Goal: Task Accomplishment & Management: Use online tool/utility

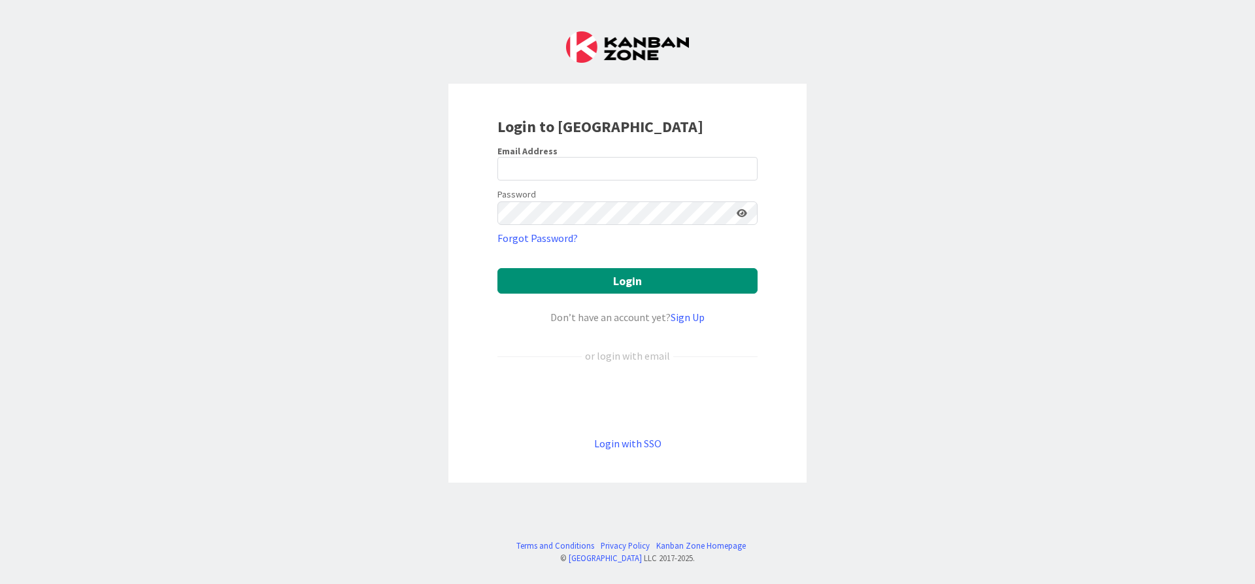
click at [685, 156] on div "Email Address" at bounding box center [627, 151] width 260 height 12
click at [693, 164] on input "email" at bounding box center [627, 169] width 260 height 24
type input "[PERSON_NAME][EMAIL_ADDRESS][DOMAIN_NAME]"
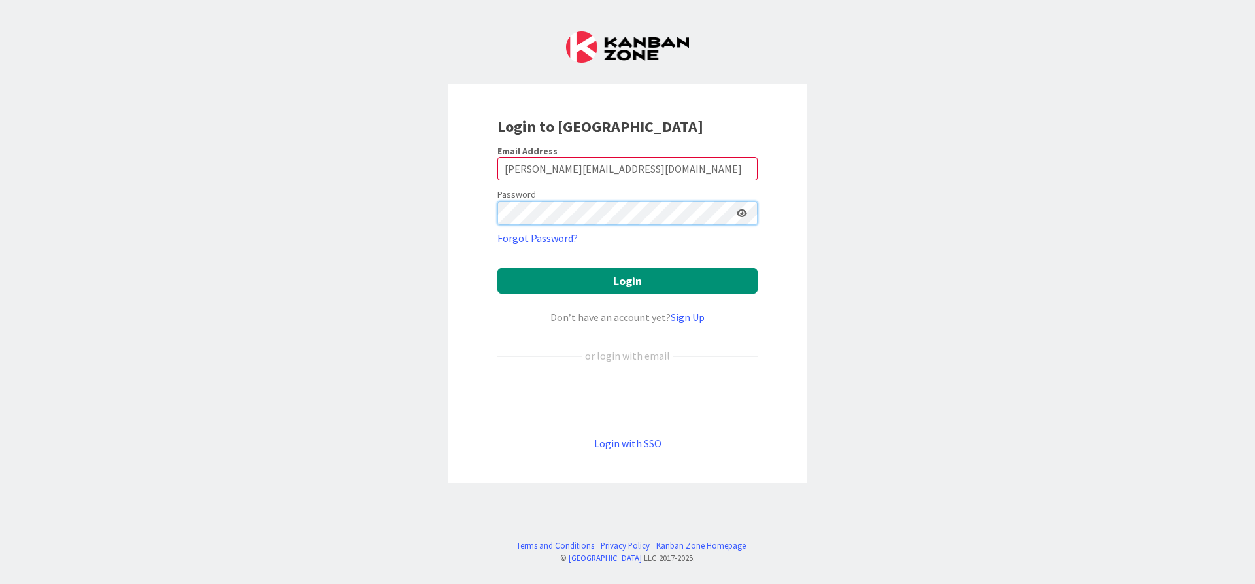
click at [497, 268] on button "Login" at bounding box center [627, 280] width 260 height 25
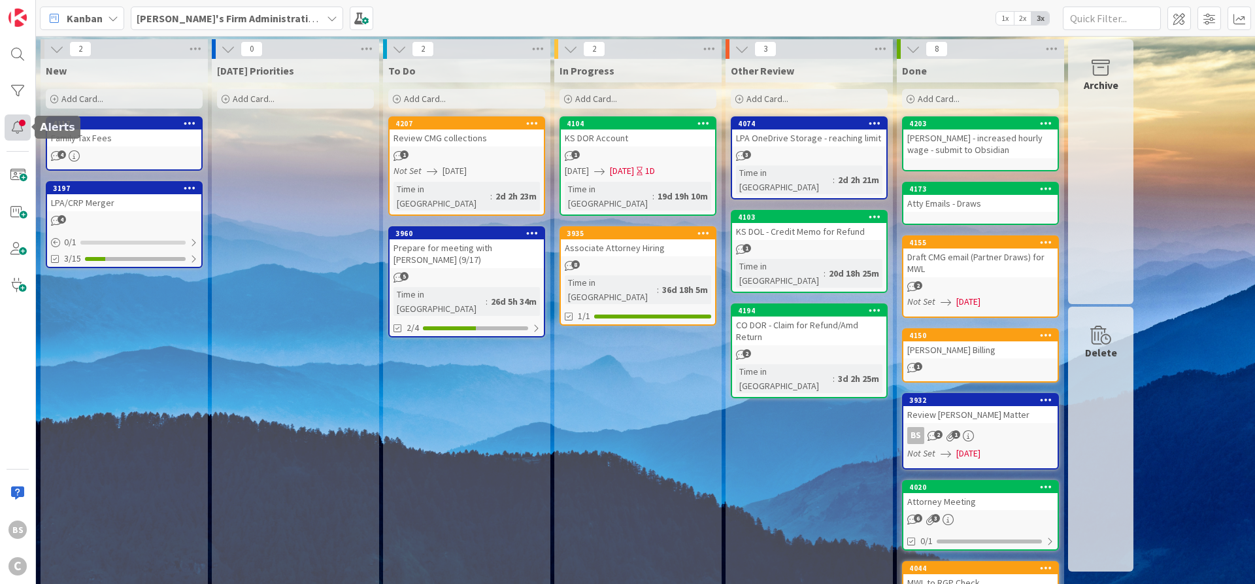
click at [16, 128] on div at bounding box center [18, 127] width 26 height 26
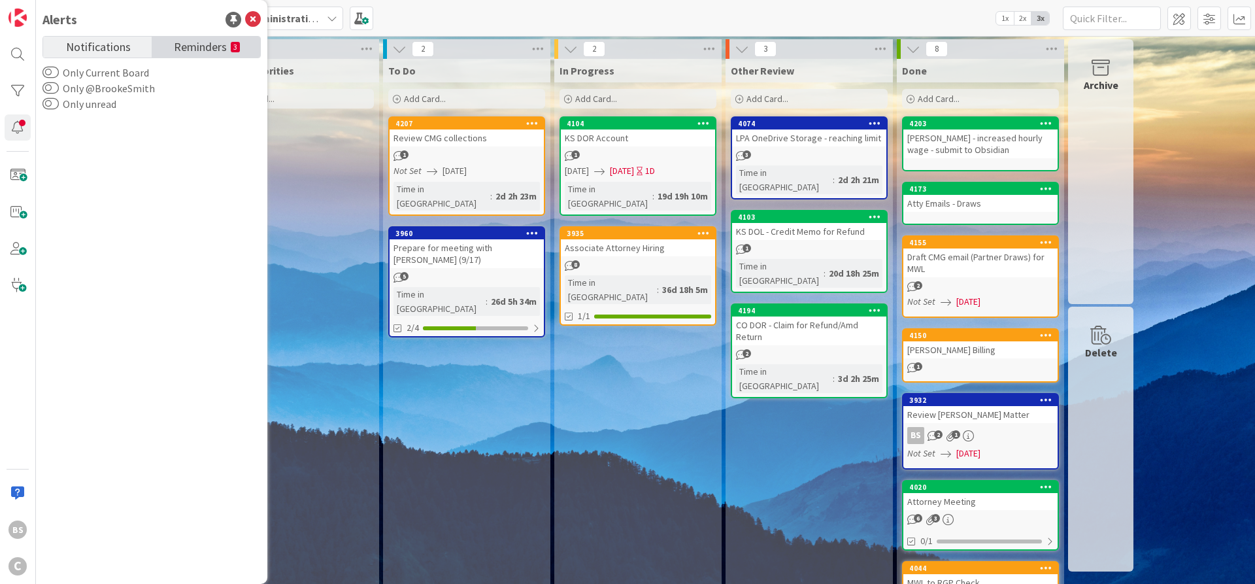
click at [184, 52] on span "Reminders" at bounding box center [200, 46] width 53 height 18
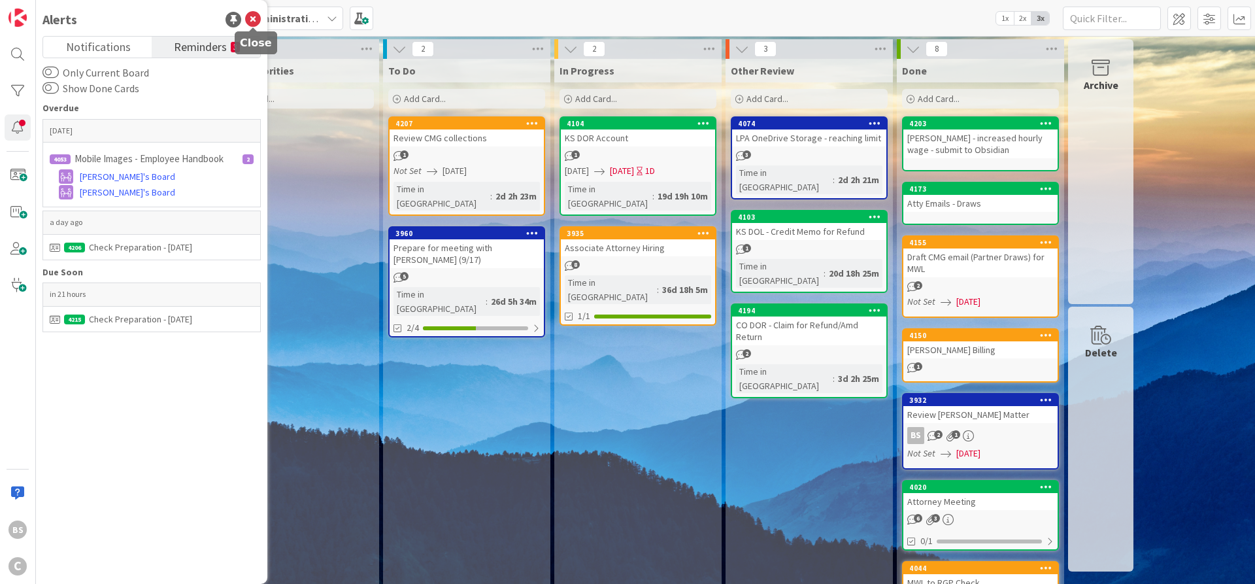
click at [254, 22] on icon at bounding box center [253, 20] width 16 height 16
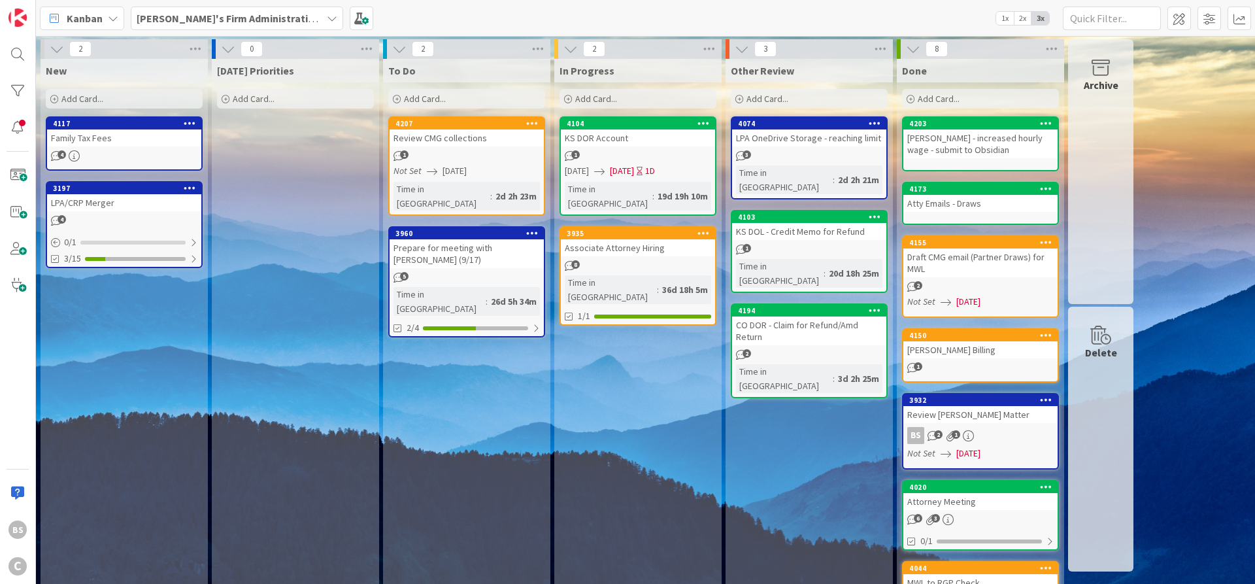
click at [214, 12] on b "[PERSON_NAME]'s Firm Administration Board" at bounding box center [244, 18] width 214 height 13
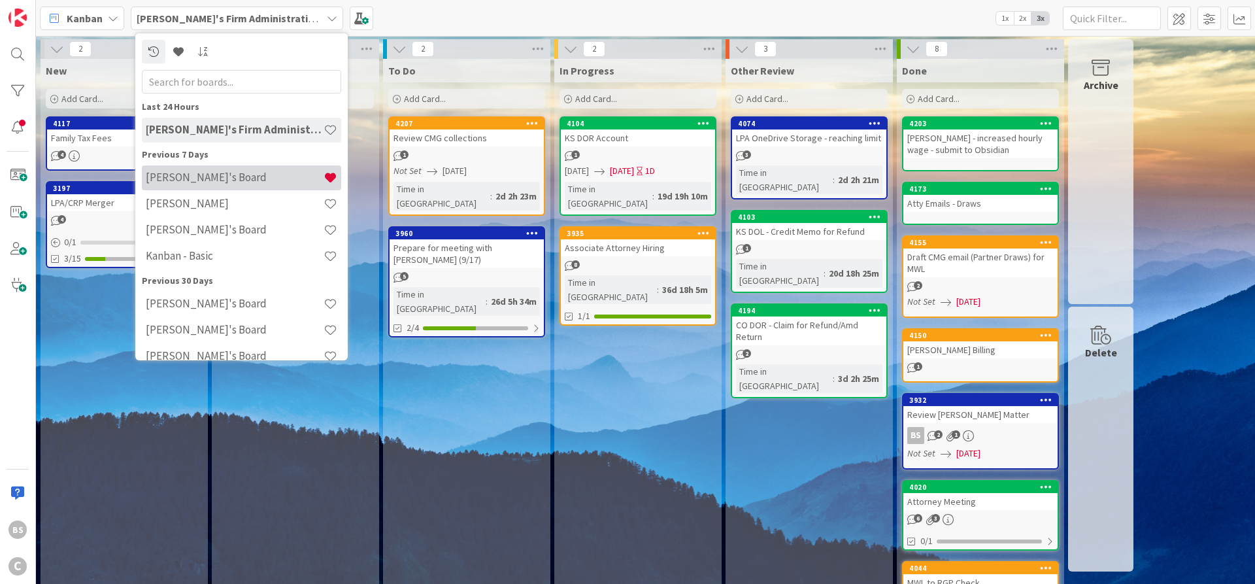
click at [207, 177] on h4 "[PERSON_NAME]'s Board" at bounding box center [235, 177] width 178 height 13
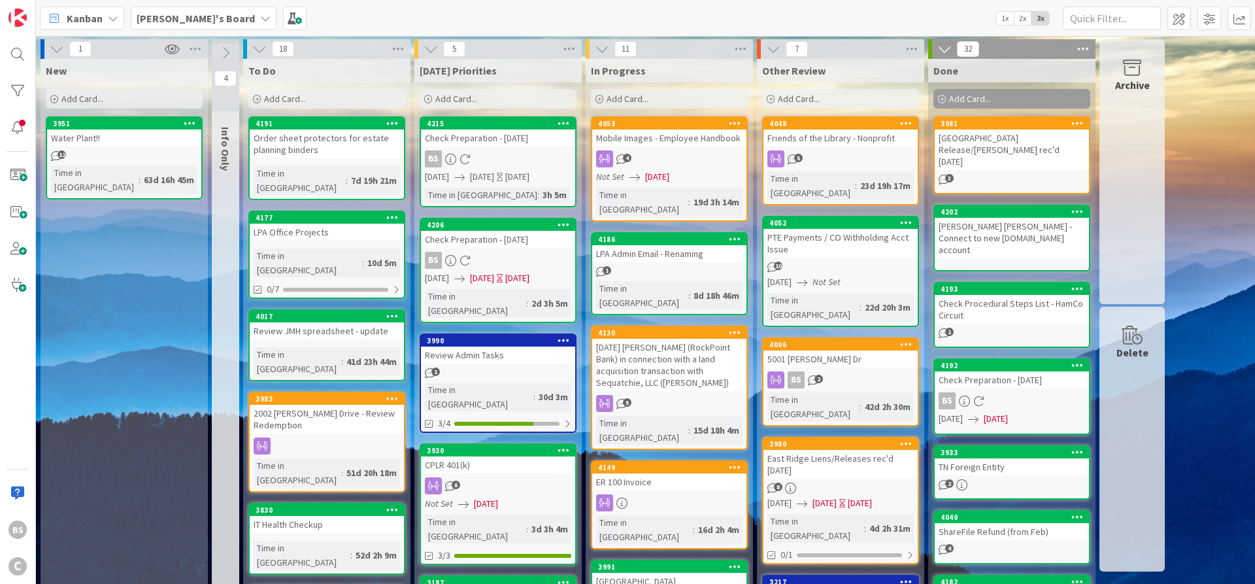
click at [471, 229] on div "4206" at bounding box center [498, 225] width 154 height 12
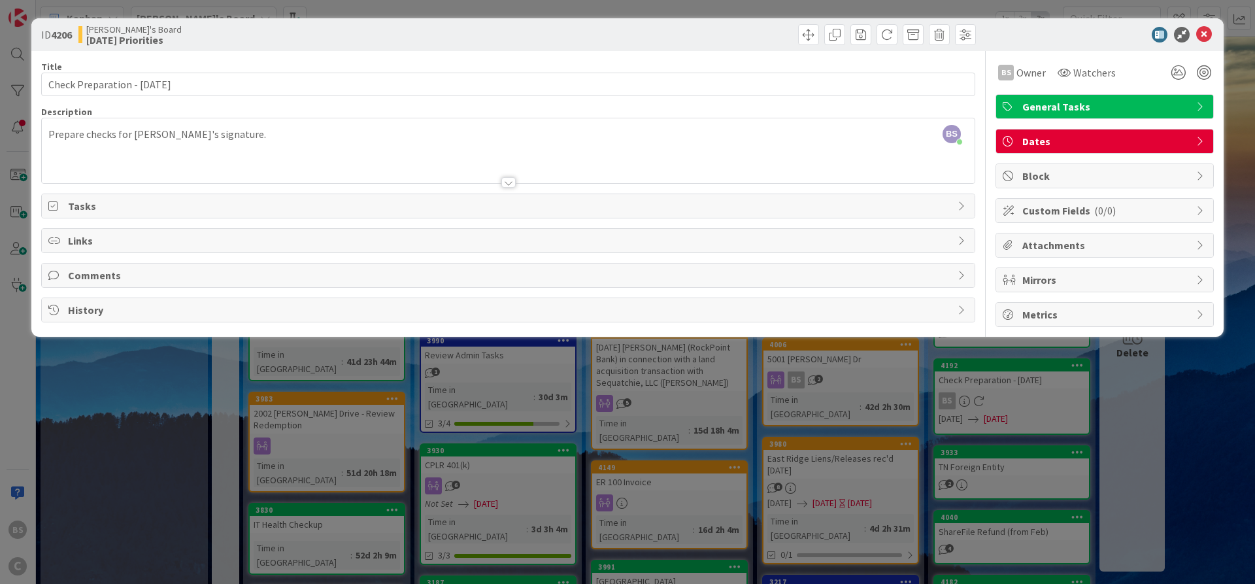
click at [1203, 100] on div "General Tasks" at bounding box center [1104, 107] width 217 height 24
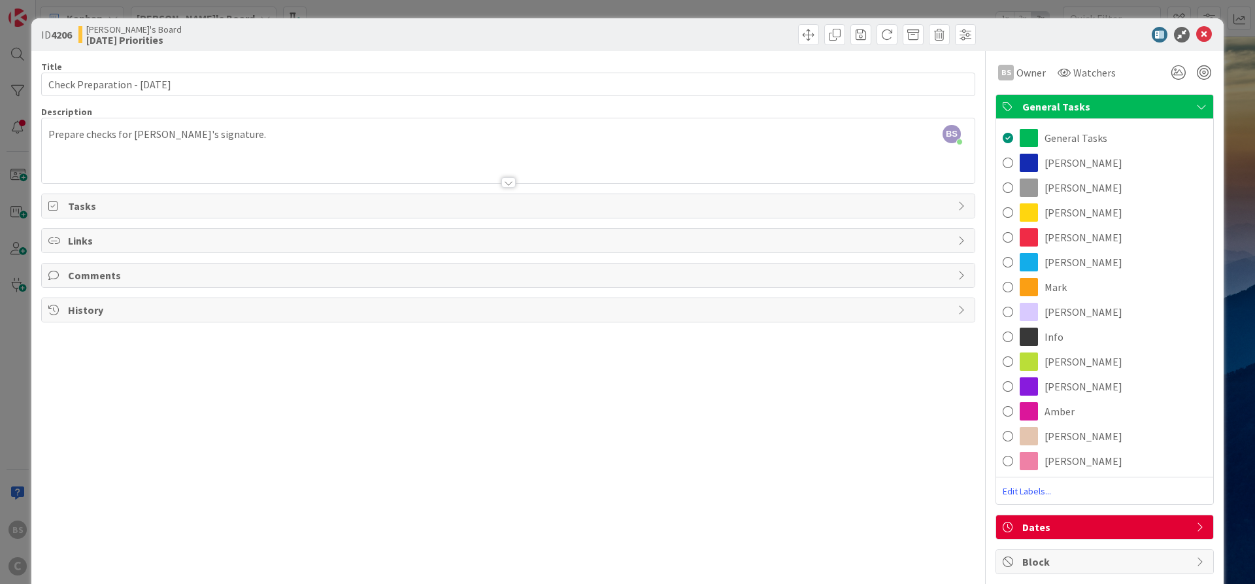
click at [1203, 100] on div "General Tasks" at bounding box center [1104, 107] width 217 height 24
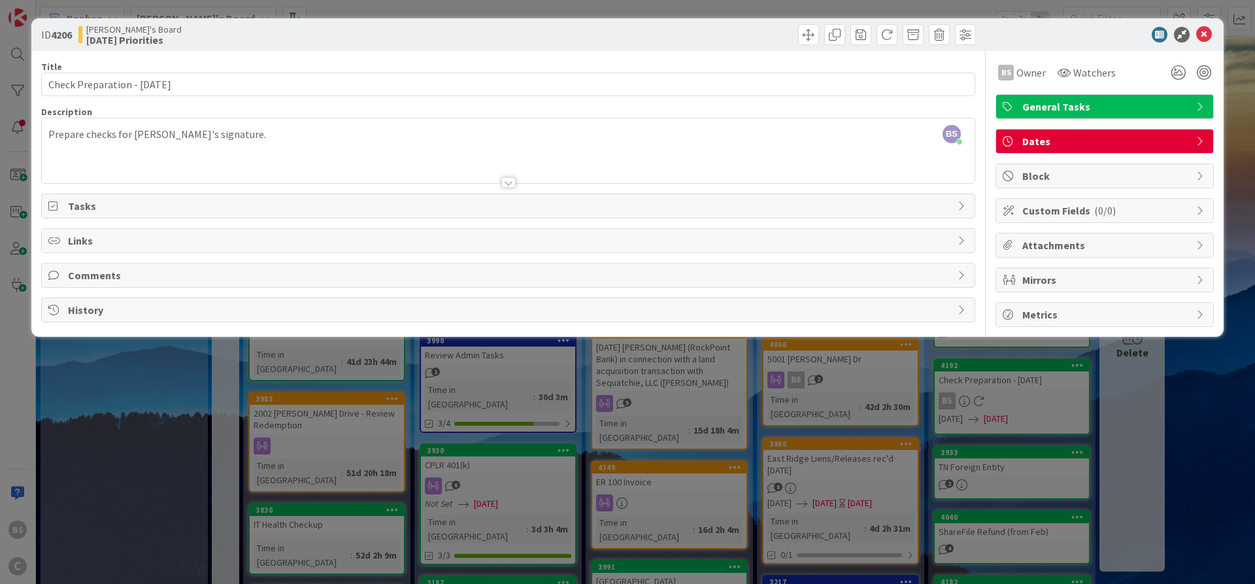
click at [1197, 143] on icon at bounding box center [1201, 141] width 10 height 10
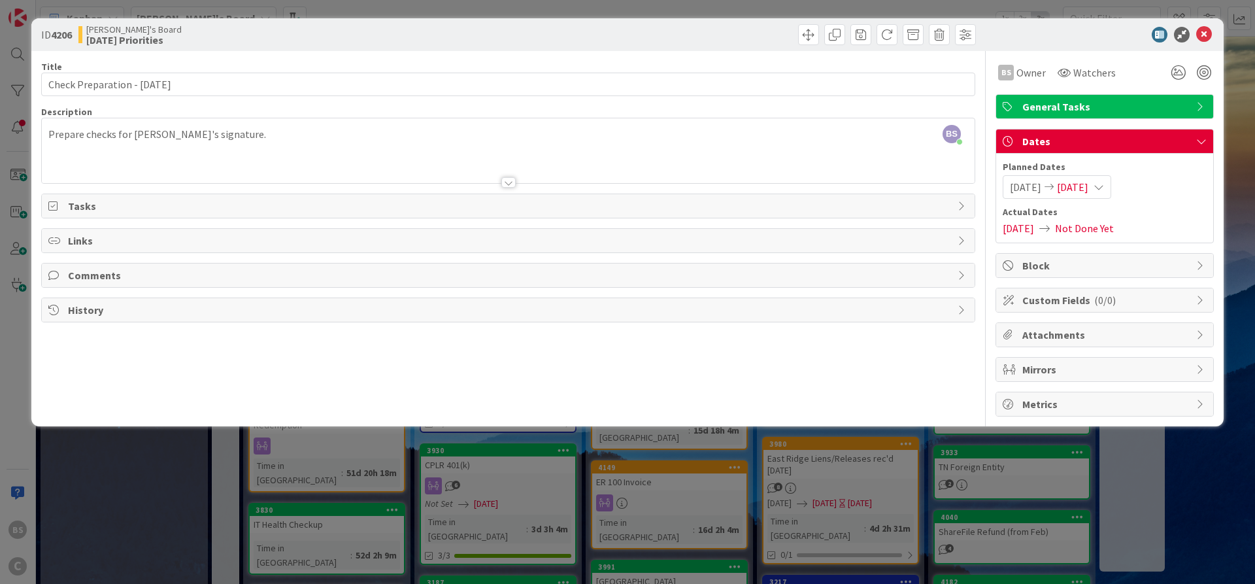
click at [1016, 233] on span "[DATE]" at bounding box center [1018, 228] width 31 height 16
click at [1075, 184] on span "[DATE]" at bounding box center [1072, 187] width 31 height 16
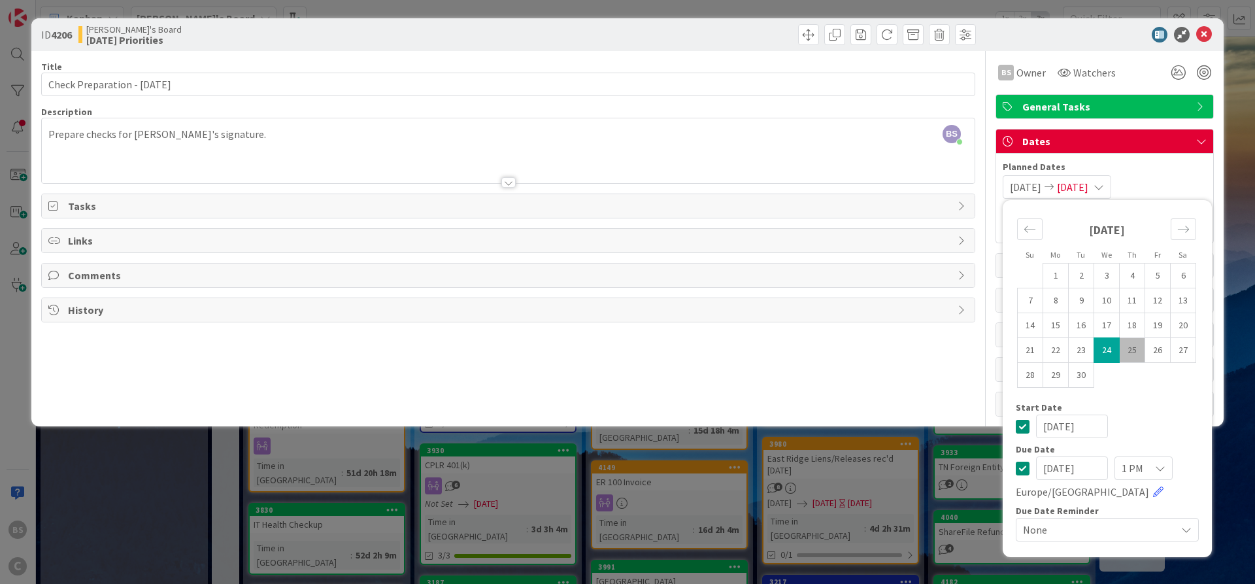
click at [1022, 429] on icon at bounding box center [1023, 426] width 14 height 16
click at [1020, 470] on icon at bounding box center [1023, 468] width 14 height 16
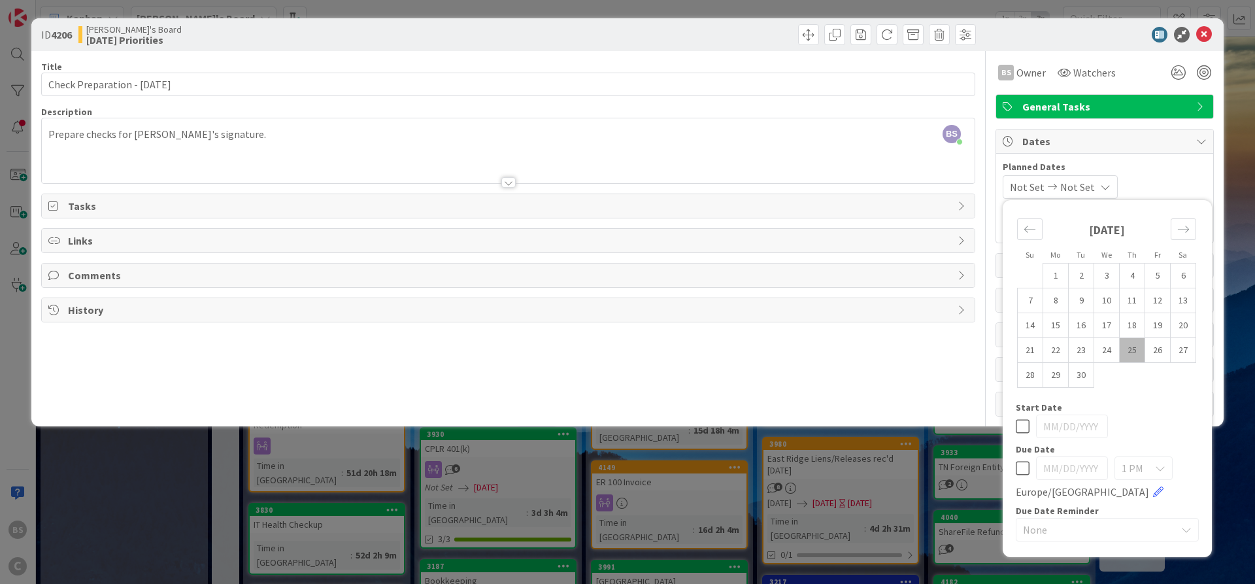
click at [1172, 173] on span "Planned Dates" at bounding box center [1105, 167] width 204 height 14
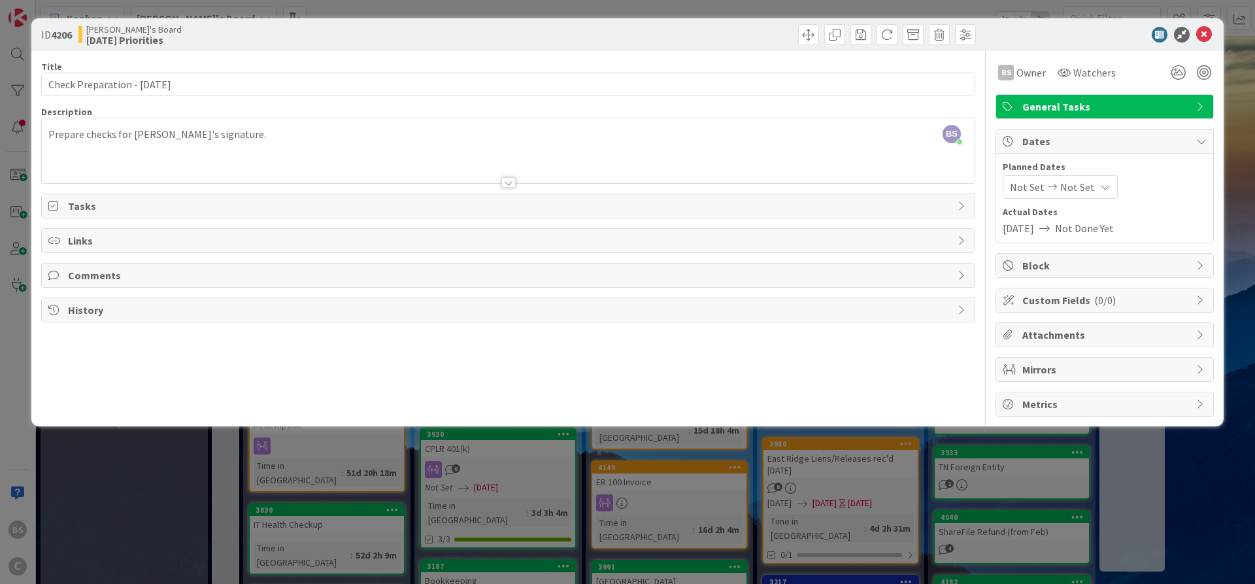
click at [1206, 44] on div "ID 4206 [PERSON_NAME]'s Board [DATE] Priorities" at bounding box center [627, 34] width 1192 height 33
click at [1205, 35] on icon at bounding box center [1204, 35] width 16 height 16
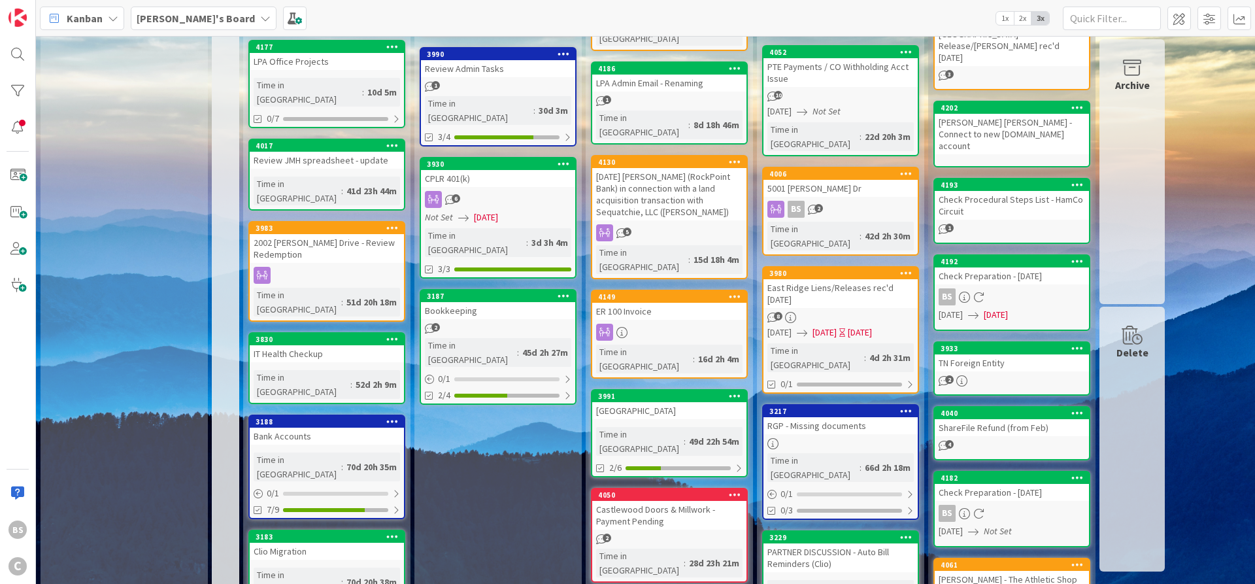
scroll to position [78, 0]
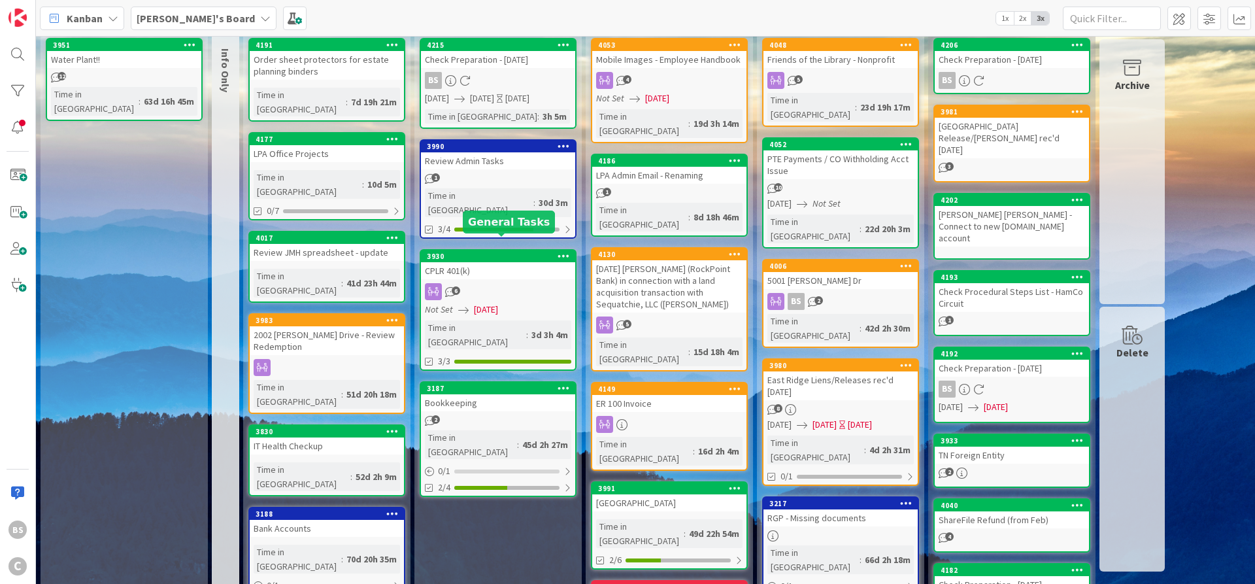
click at [478, 252] on div "3930" at bounding box center [501, 256] width 148 height 9
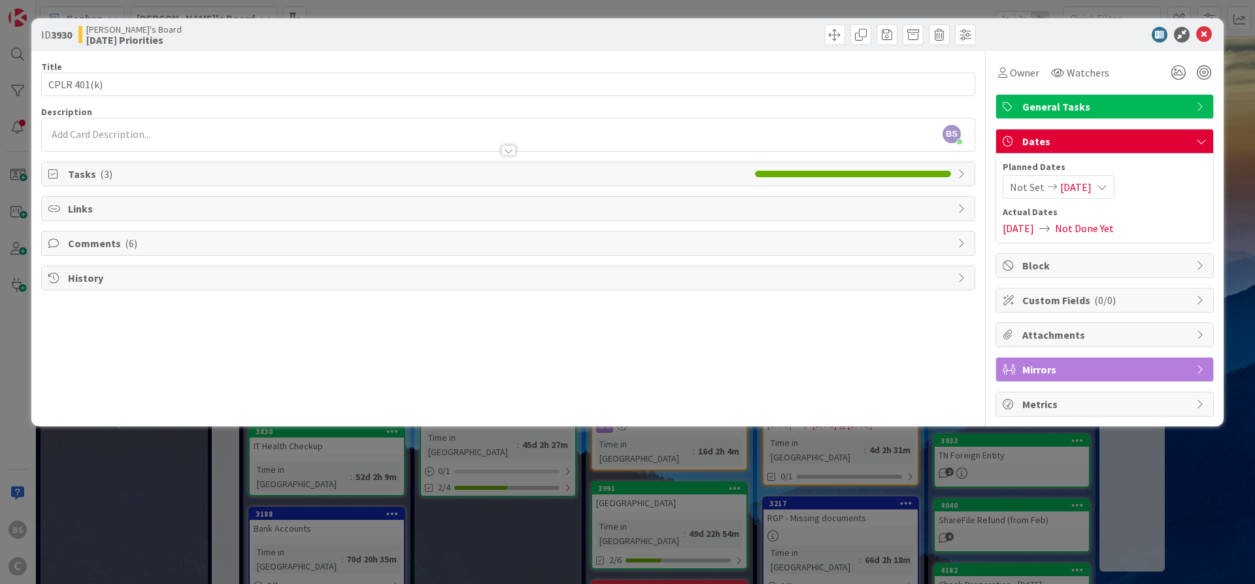
click at [109, 238] on span "Comments ( 6 )" at bounding box center [509, 243] width 883 height 16
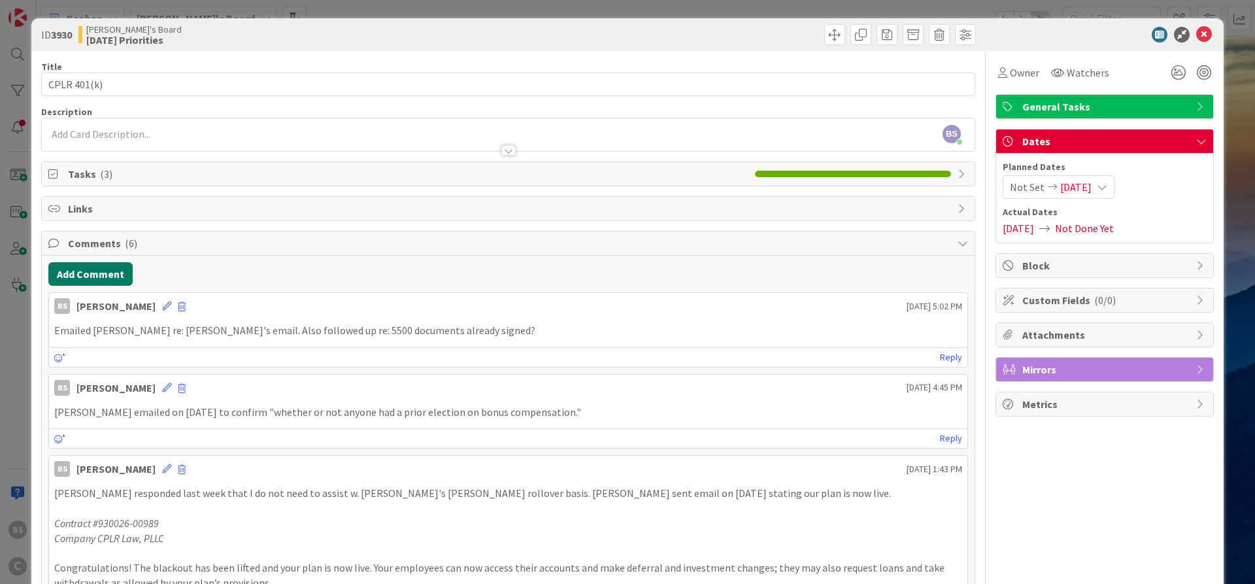
click at [68, 279] on button "Add Comment" at bounding box center [90, 274] width 84 height 24
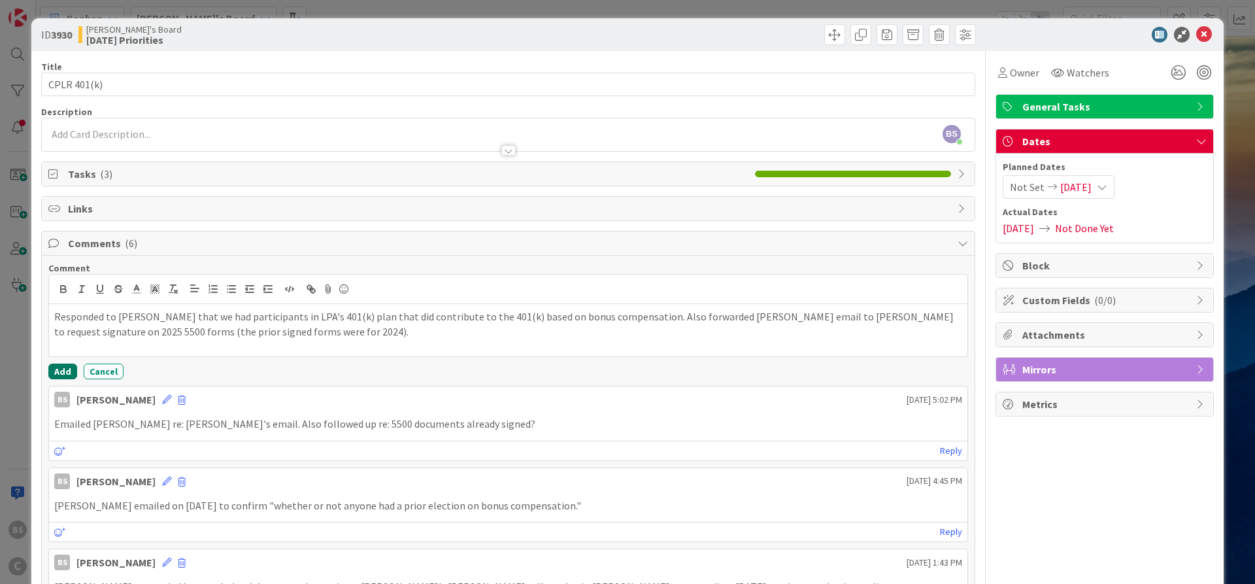
click at [59, 376] on button "Add" at bounding box center [62, 371] width 29 height 16
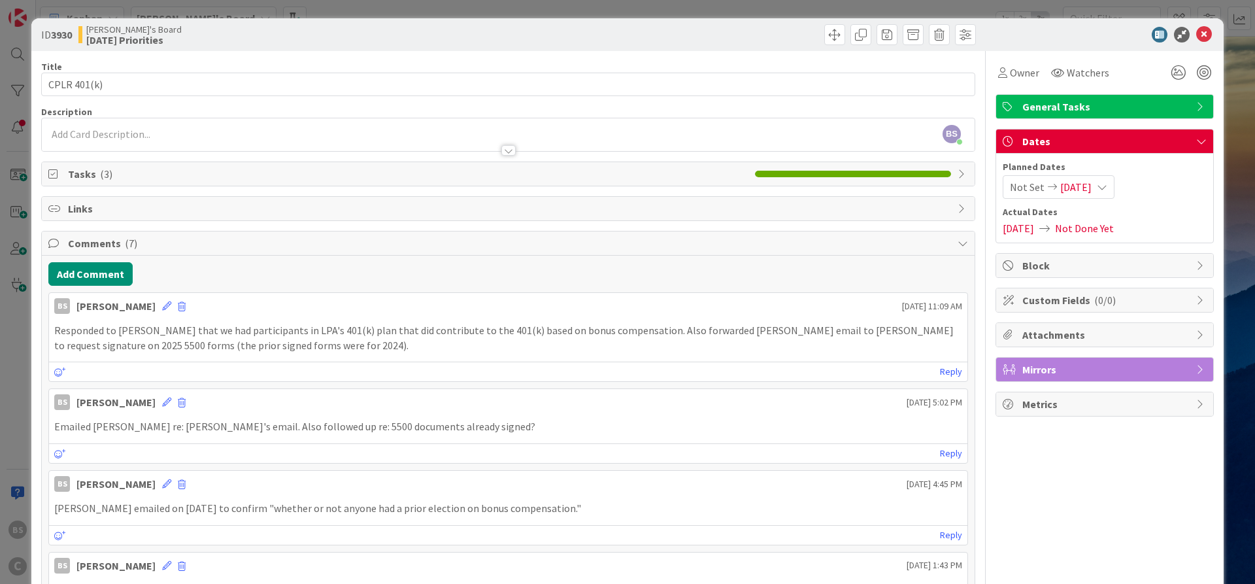
click at [1048, 189] on icon at bounding box center [1052, 186] width 16 height 9
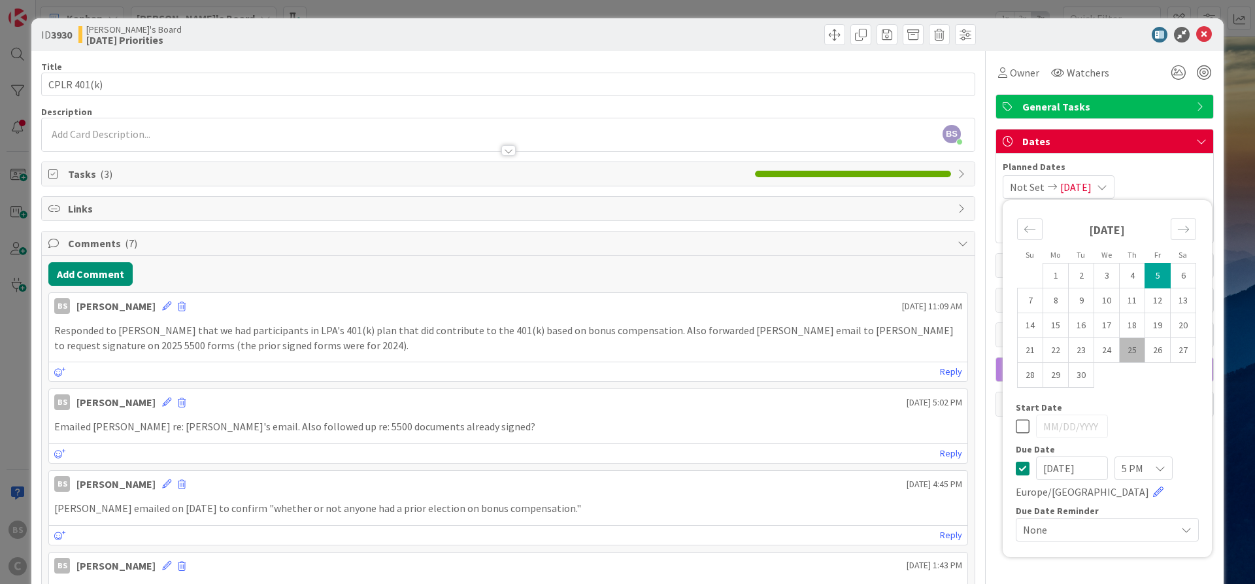
click at [1019, 467] on icon at bounding box center [1023, 468] width 14 height 16
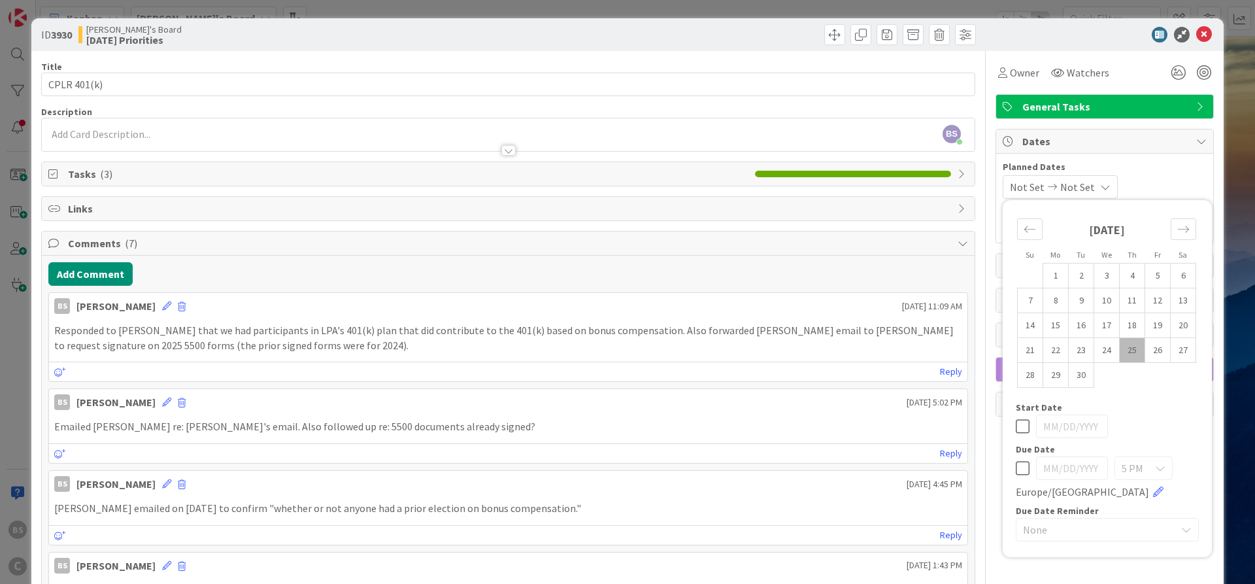
click at [1169, 177] on div "Not Set Not Set Su Mo Tu We Th Fr Sa [DATE] 1 2 3 4 5 6 7 8 9 10 11 12 13 14 15…" at bounding box center [1105, 187] width 204 height 24
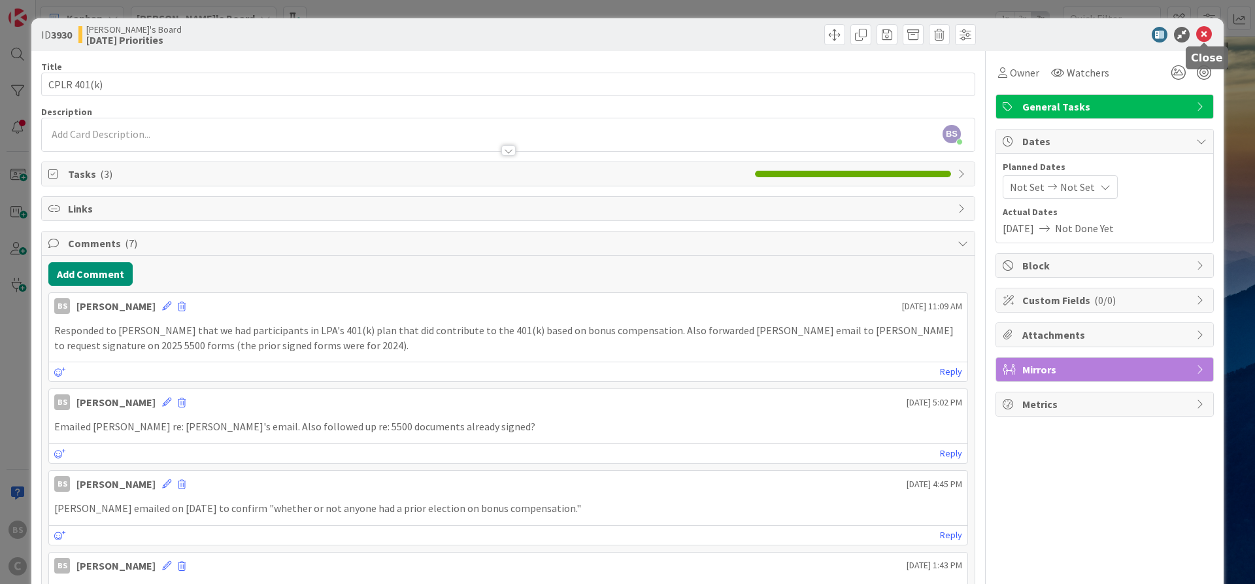
click at [1201, 27] on icon at bounding box center [1204, 35] width 16 height 16
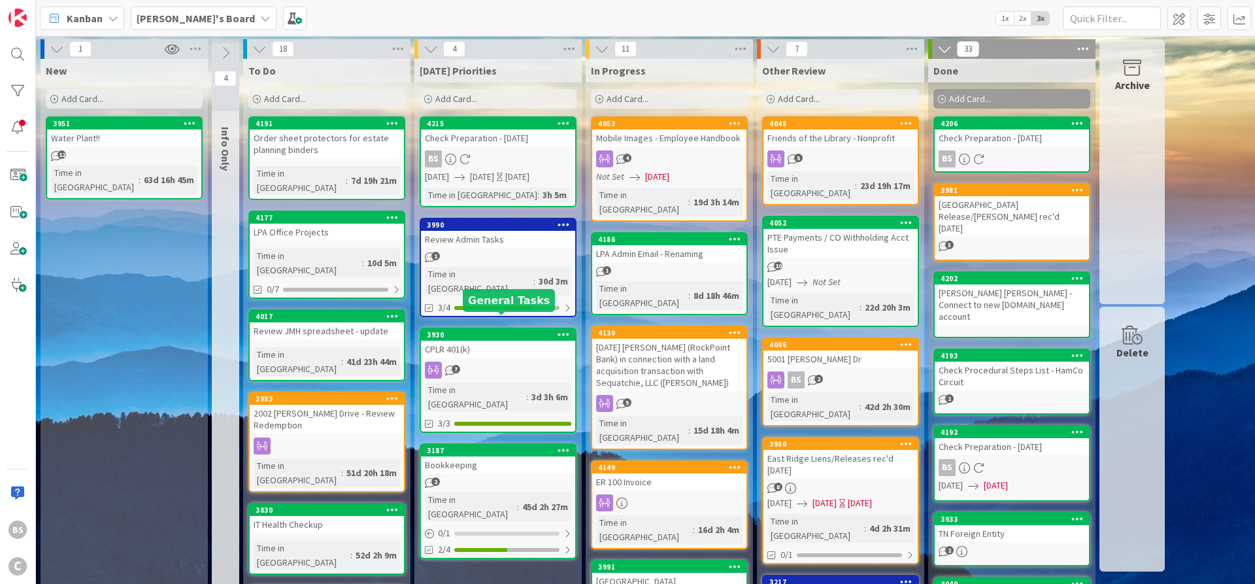
click at [463, 330] on div "3930" at bounding box center [501, 334] width 148 height 9
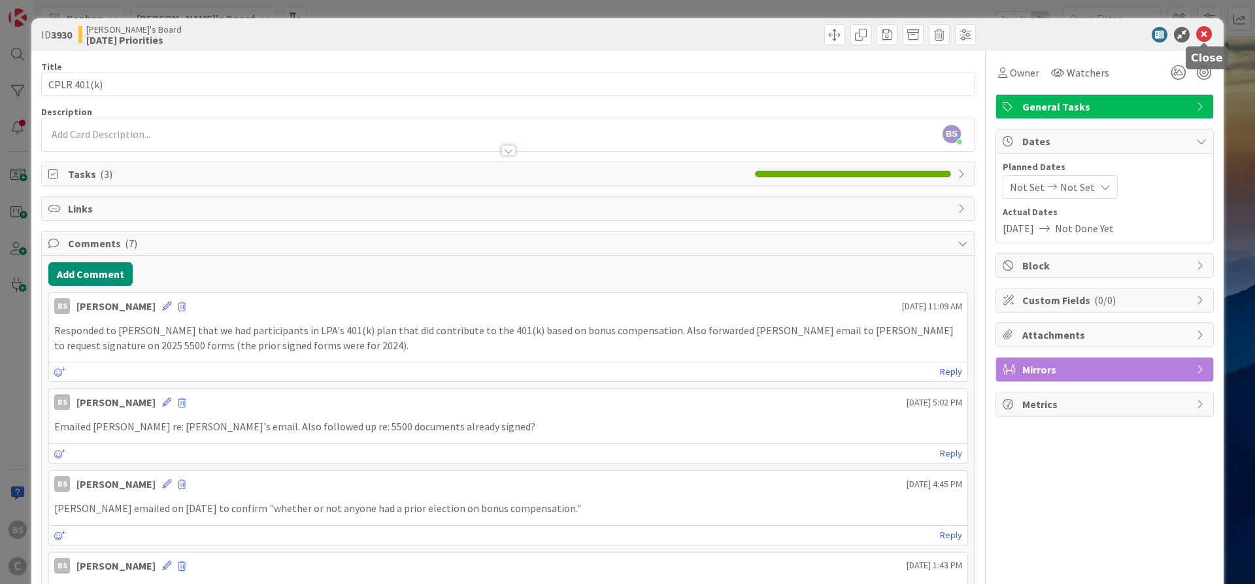
click at [1204, 30] on icon at bounding box center [1204, 35] width 16 height 16
